Goal: Task Accomplishment & Management: Complete application form

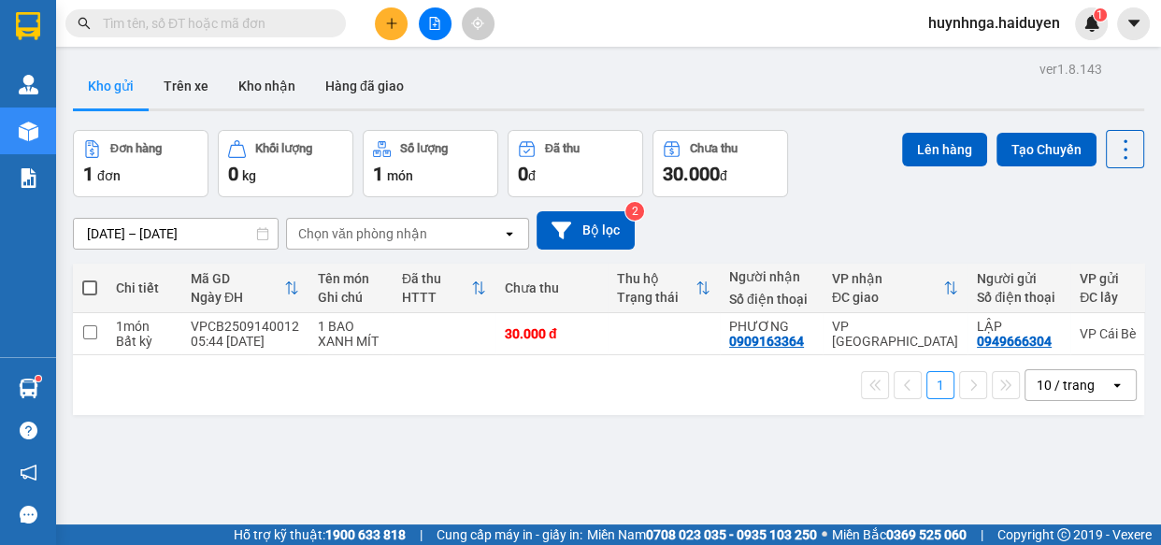
click at [295, 24] on input "text" at bounding box center [213, 23] width 221 height 21
type input "d"
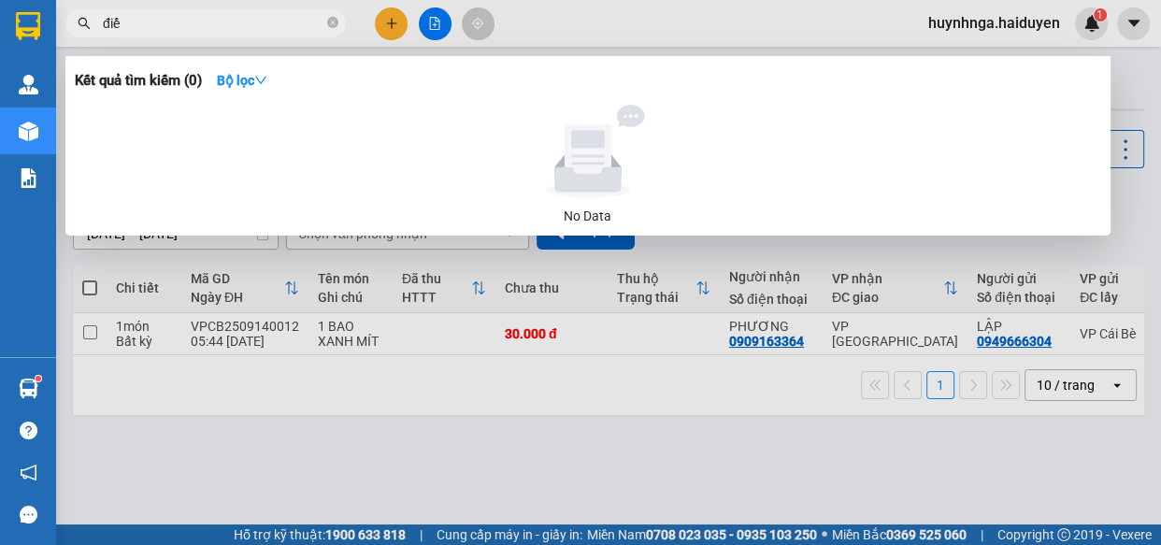
type input "điểm"
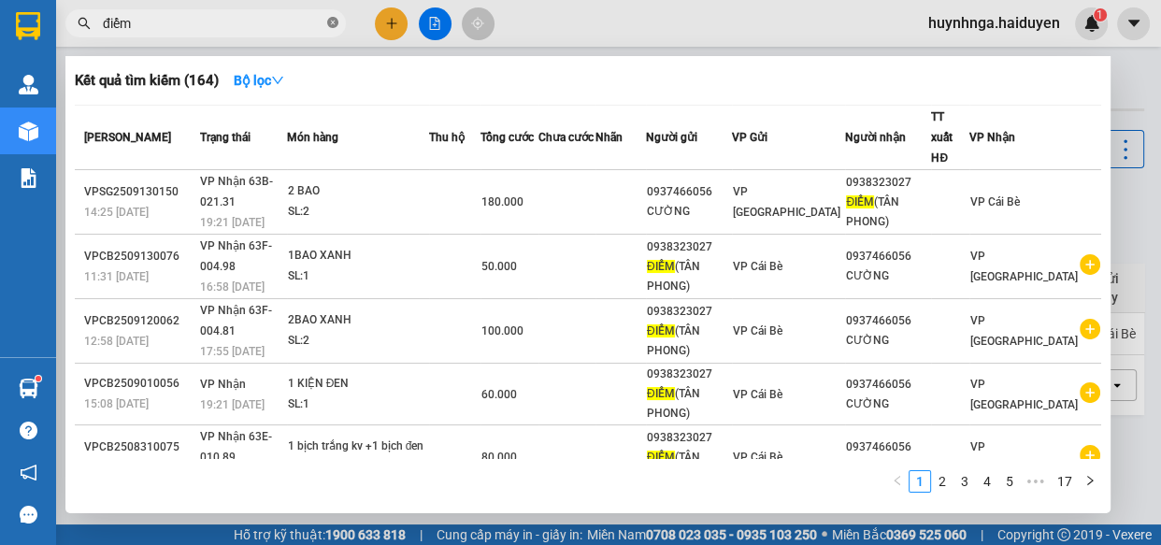
click at [330, 24] on icon "close-circle" at bounding box center [332, 22] width 11 height 11
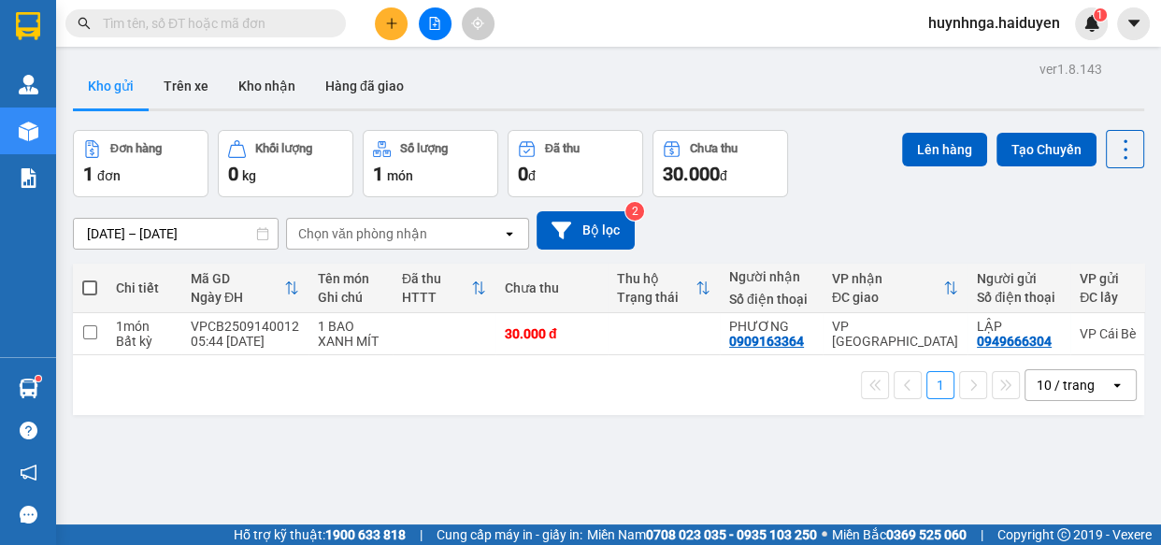
click at [238, 13] on input "text" at bounding box center [213, 23] width 221 height 21
click at [238, 20] on input "text" at bounding box center [213, 23] width 221 height 21
type input "d"
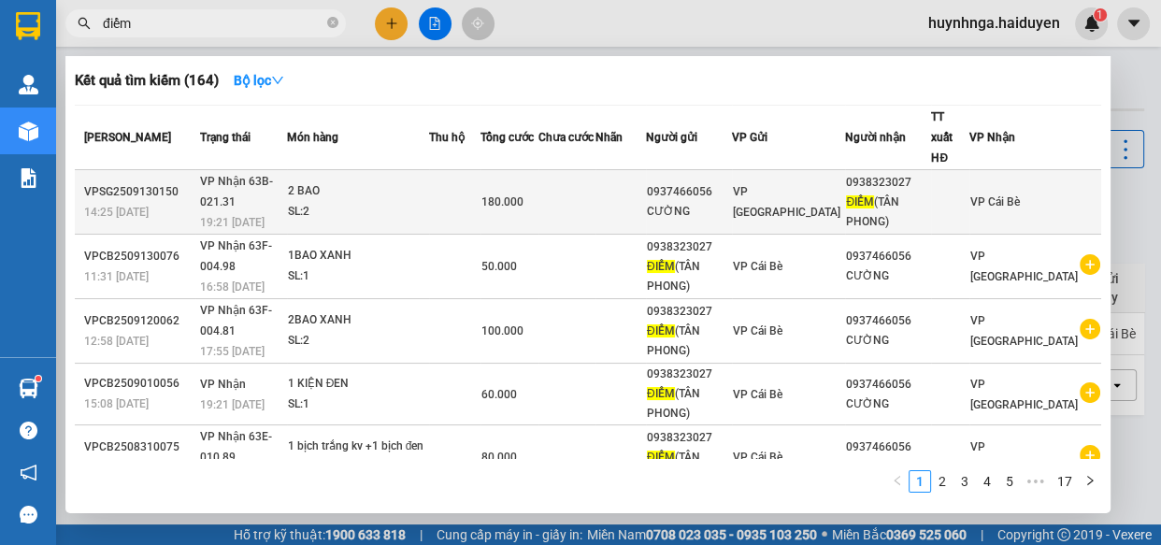
type input "điểm"
click at [428, 181] on div "2 BAO" at bounding box center [358, 191] width 140 height 21
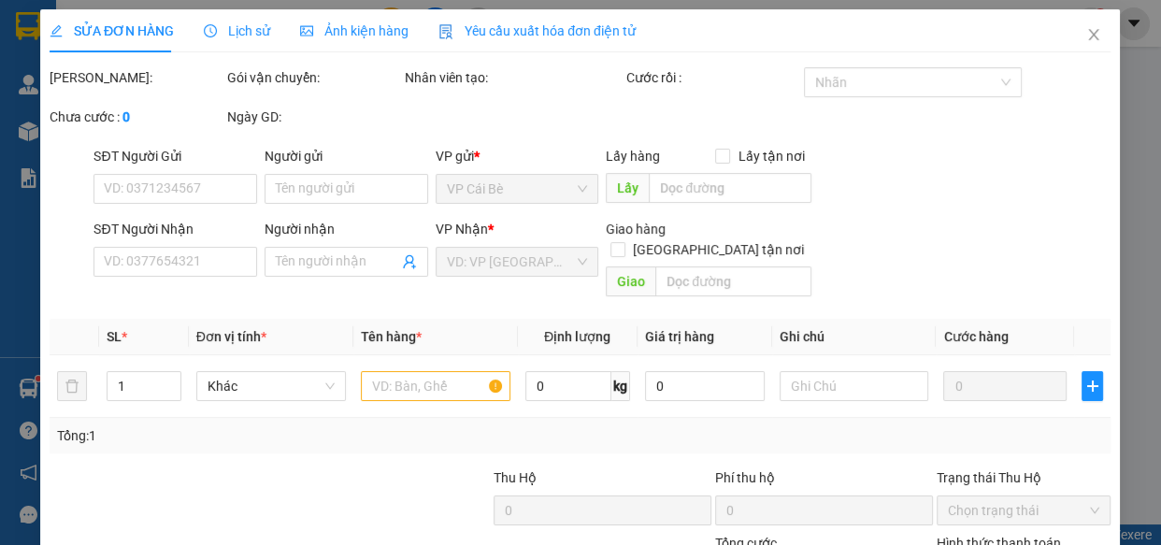
type input "0937466056"
type input "CƯỜNG"
type input "0938323027"
type input "ĐIỂM(TÂN PHONG)"
type input "180.000"
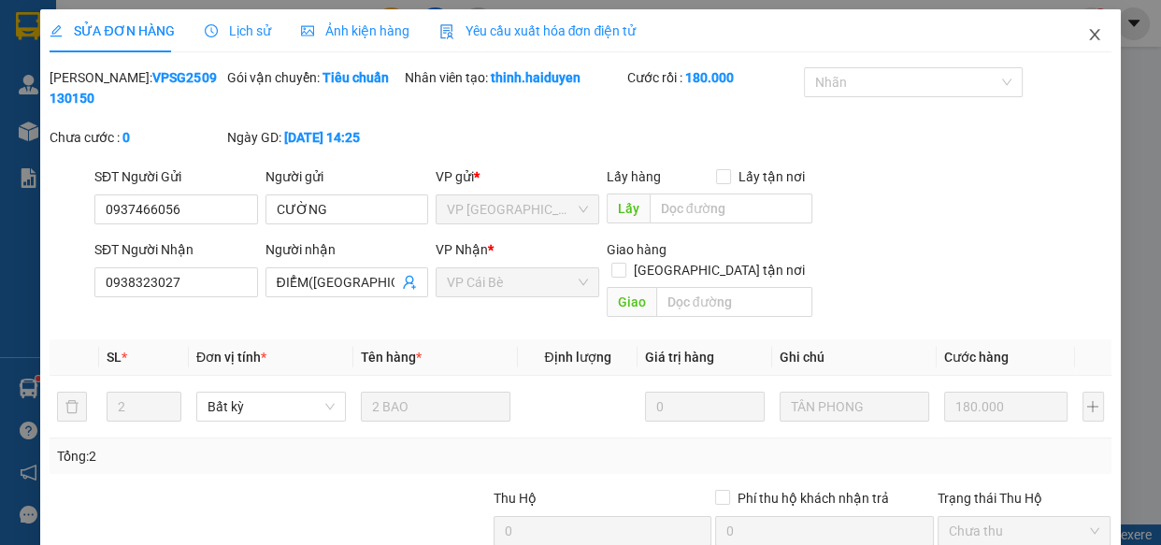
drag, startPoint x: 1078, startPoint y: 39, endPoint x: 897, endPoint y: 2, distance: 184.3
click at [1087, 39] on icon "close" at bounding box center [1094, 34] width 15 height 15
